Goal: Transaction & Acquisition: Purchase product/service

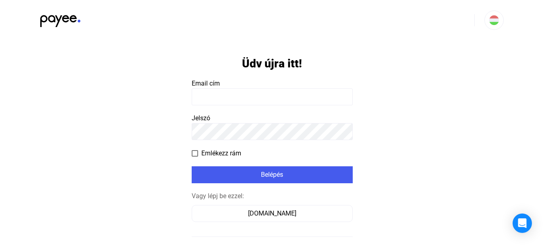
click at [248, 93] on input at bounding box center [272, 96] width 161 height 17
click at [210, 95] on input at bounding box center [272, 96] width 161 height 17
type input "**********"
click input "submit" at bounding box center [0, 0] width 0 height 0
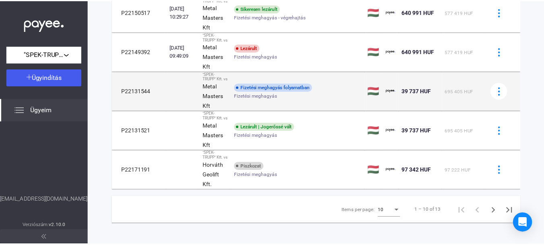
scroll to position [351, 0]
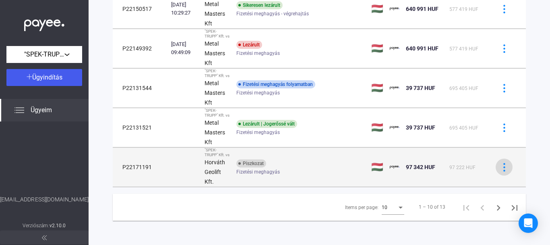
click at [502, 164] on img at bounding box center [504, 167] width 8 height 8
click at [221, 159] on strong "Horváth Geolift Kft." at bounding box center [215, 172] width 21 height 26
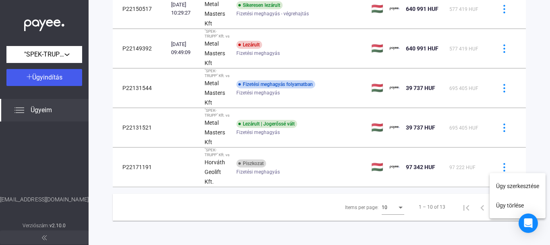
click at [501, 167] on div at bounding box center [275, 122] width 550 height 245
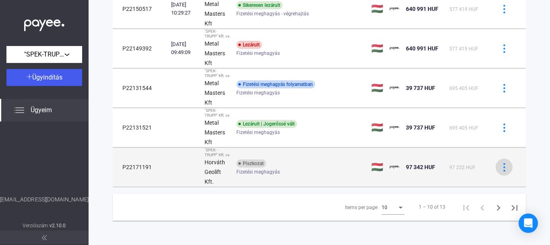
click at [501, 163] on img at bounding box center [504, 167] width 8 height 8
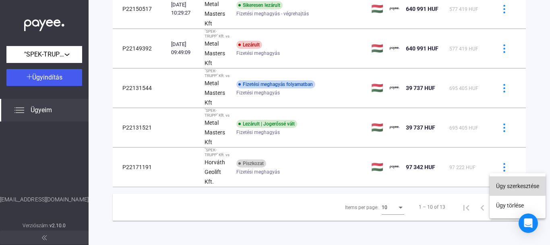
click at [504, 184] on button "Ügy szerkesztése" at bounding box center [518, 185] width 56 height 19
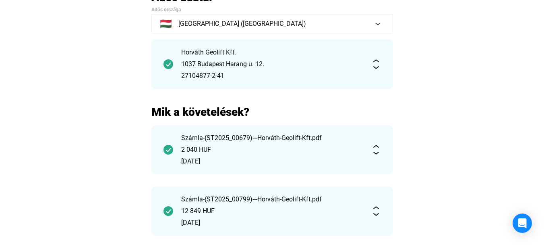
scroll to position [201, 0]
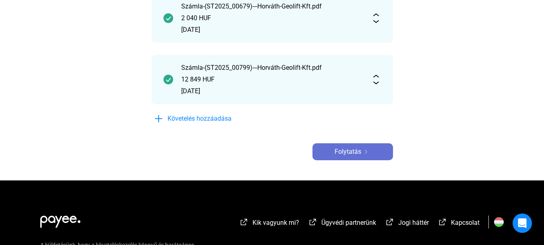
click at [335, 148] on span "Folytatás" at bounding box center [348, 152] width 27 height 10
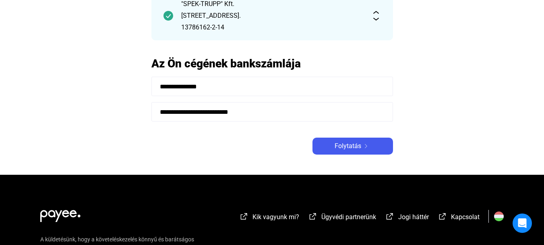
scroll to position [178, 0]
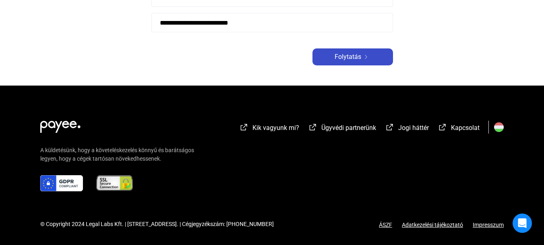
click at [353, 55] on span "Folytatás" at bounding box center [348, 57] width 27 height 10
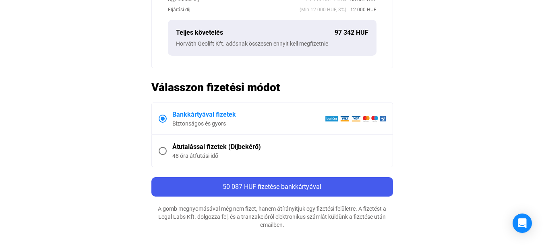
scroll to position [483, 0]
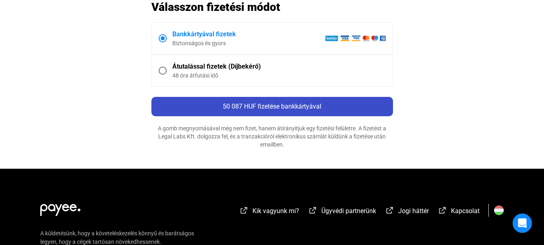
click at [249, 98] on button "50 087 HUF fizetése bankkártyával" at bounding box center [272, 106] width 242 height 19
